Goal: Task Accomplishment & Management: Manage account settings

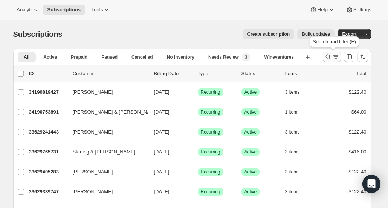
click at [327, 56] on icon "Search and filter results" at bounding box center [328, 57] width 8 height 8
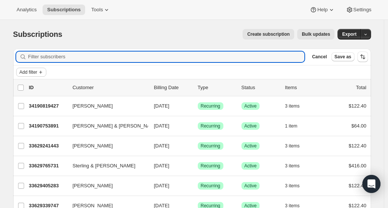
click at [40, 73] on icon "Add filter" at bounding box center [41, 72] width 6 height 6
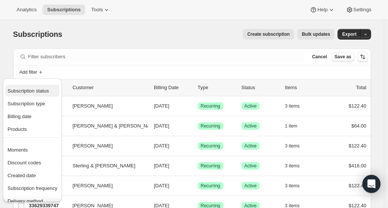
click at [31, 89] on span "Subscription status" at bounding box center [28, 91] width 41 height 6
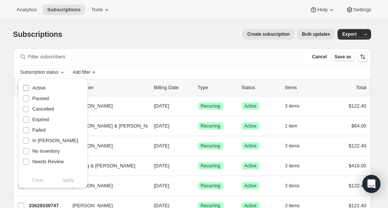
click at [31, 90] on label "Active" at bounding box center [34, 88] width 23 height 11
click at [29, 90] on input "Active" at bounding box center [26, 88] width 6 height 6
checkbox input "true"
click at [70, 178] on span "Apply" at bounding box center [68, 181] width 12 height 8
click at [85, 70] on span "Add filter" at bounding box center [84, 72] width 18 height 6
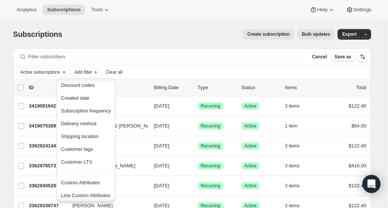
scroll to position [64, 0]
click at [76, 102] on button "Created date" at bounding box center [86, 98] width 54 height 12
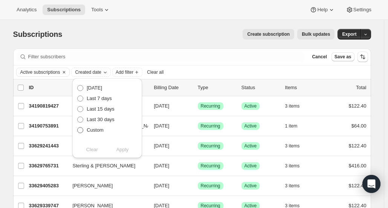
click at [78, 130] on span at bounding box center [80, 130] width 6 height 6
click at [78, 128] on input "Custom" at bounding box center [77, 127] width 0 height 0
radio input "true"
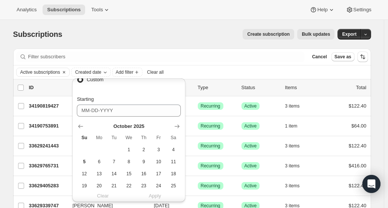
scroll to position [53, 0]
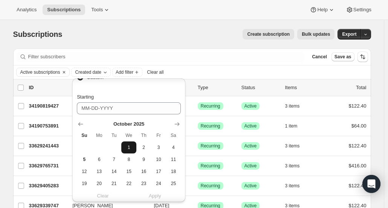
click at [128, 148] on span "1" at bounding box center [128, 148] width 9 height 6
type input "[DATE]"
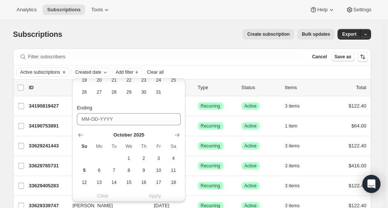
scroll to position [160, 0]
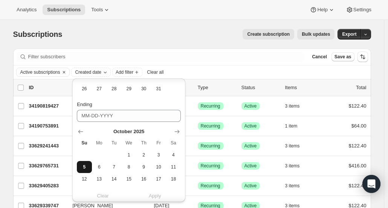
click at [86, 167] on span "5" at bounding box center [84, 167] width 9 height 6
type input "[DATE]"
click at [156, 198] on span "Apply" at bounding box center [155, 196] width 12 height 8
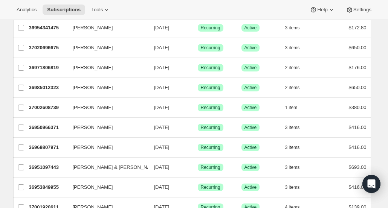
scroll to position [431, 0]
